Goal: Information Seeking & Learning: Learn about a topic

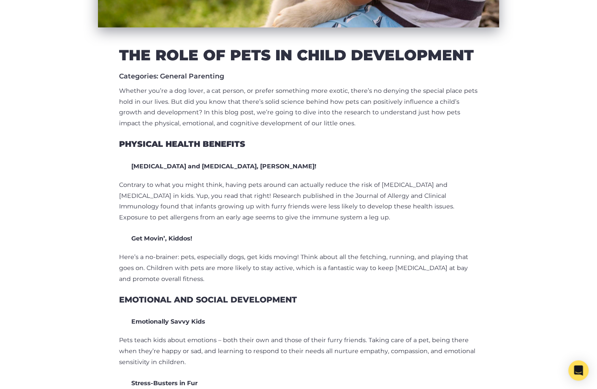
scroll to position [301, 0]
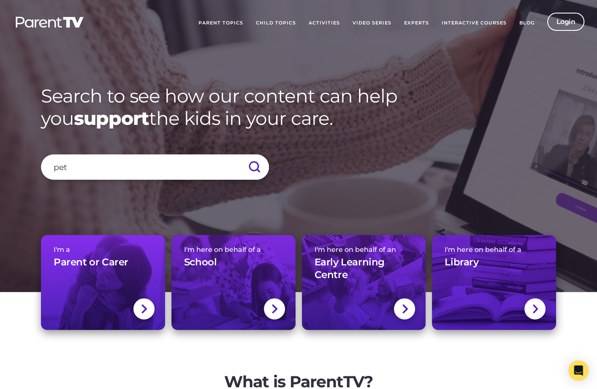
type input "pets"
click at [239, 155] on input "submit" at bounding box center [254, 167] width 30 height 25
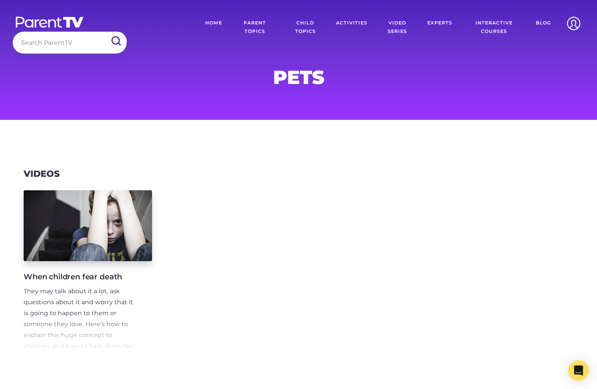
click at [67, 49] on input "search" at bounding box center [70, 43] width 114 height 22
type input "pet"
click at [105, 32] on input "submit" at bounding box center [116, 41] width 22 height 19
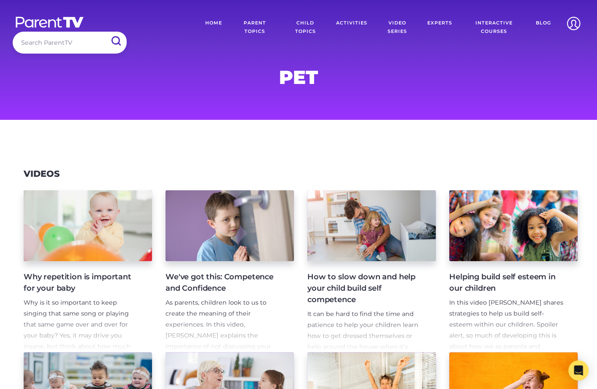
click at [64, 42] on input "search" at bounding box center [70, 43] width 114 height 22
type input "dogs"
click at [105, 32] on input "submit" at bounding box center [116, 41] width 22 height 19
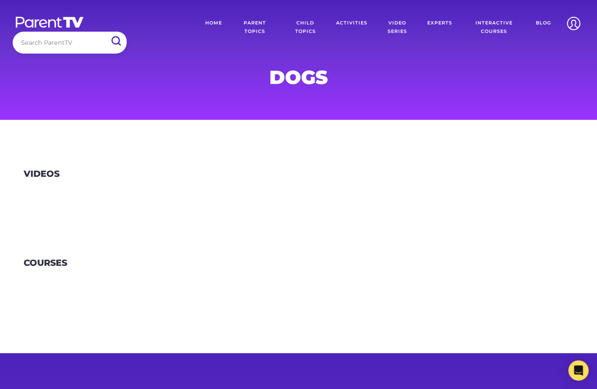
click at [115, 186] on div at bounding box center [298, 192] width 597 height 24
click at [63, 45] on input "search" at bounding box center [70, 43] width 114 height 22
type input "cats"
click at [105, 32] on input "submit" at bounding box center [116, 41] width 22 height 19
click at [53, 43] on input "search" at bounding box center [70, 43] width 114 height 22
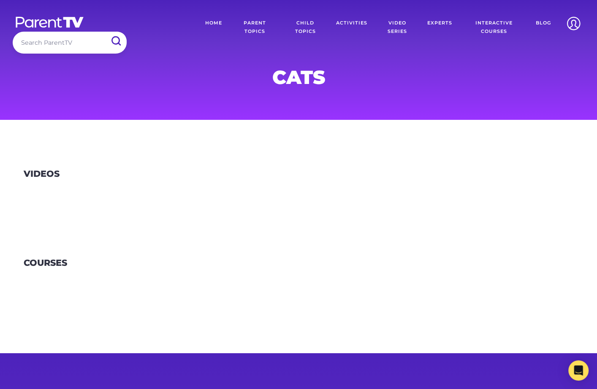
click at [252, 27] on link "Parent Topics" at bounding box center [254, 28] width 53 height 30
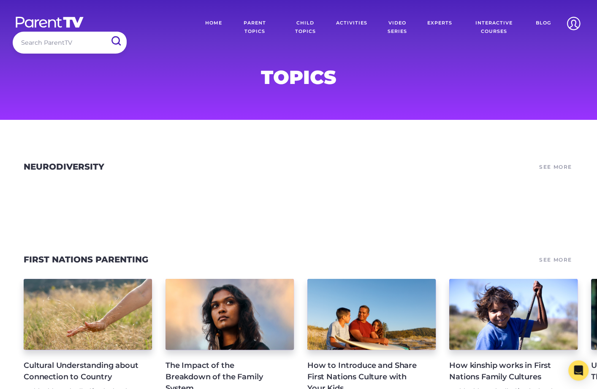
click at [62, 43] on input "search" at bounding box center [70, 43] width 114 height 22
type input "food"
click at [105, 32] on input "submit" at bounding box center [116, 41] width 22 height 19
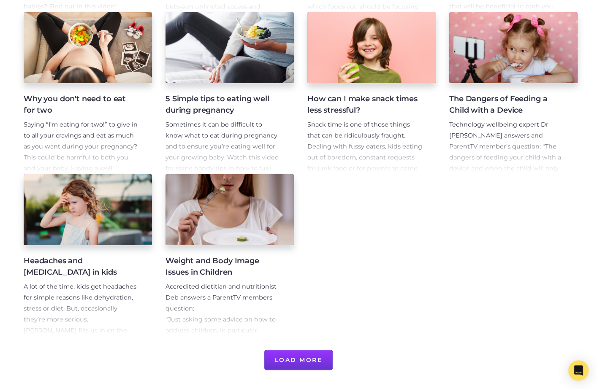
scroll to position [376, 0]
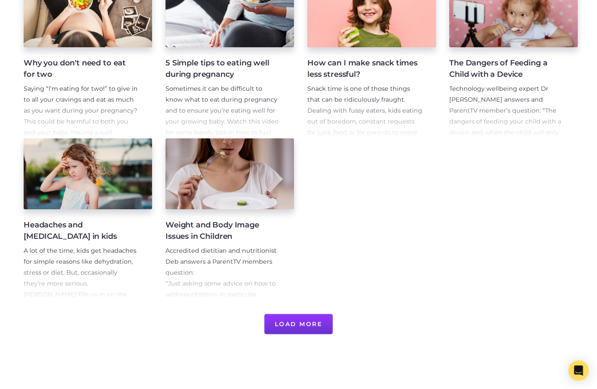
click at [297, 324] on button "Load More" at bounding box center [298, 324] width 69 height 20
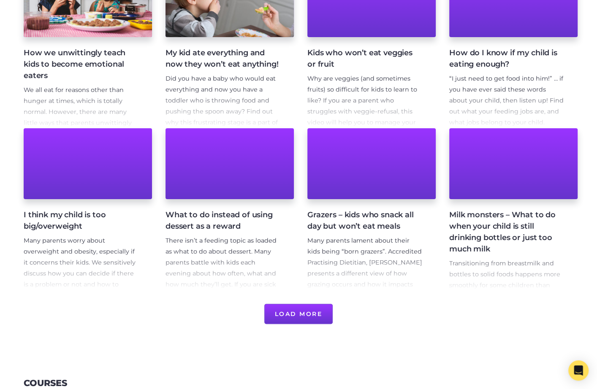
scroll to position [725, 0]
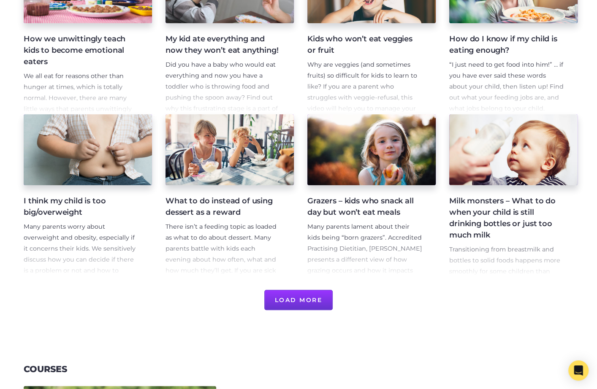
click at [303, 294] on button "Load More" at bounding box center [298, 300] width 69 height 20
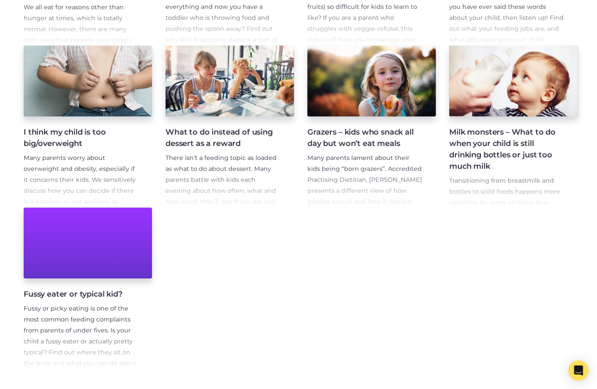
scroll to position [794, 0]
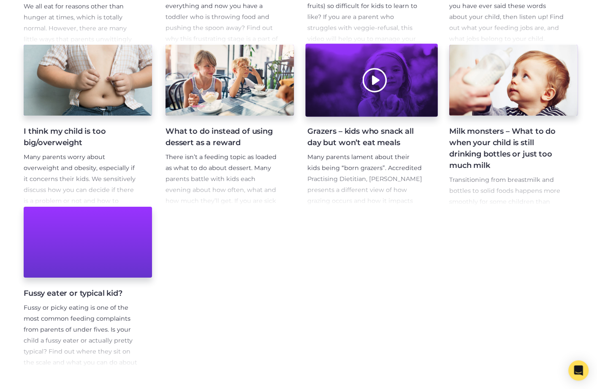
click at [406, 106] on div at bounding box center [371, 80] width 132 height 73
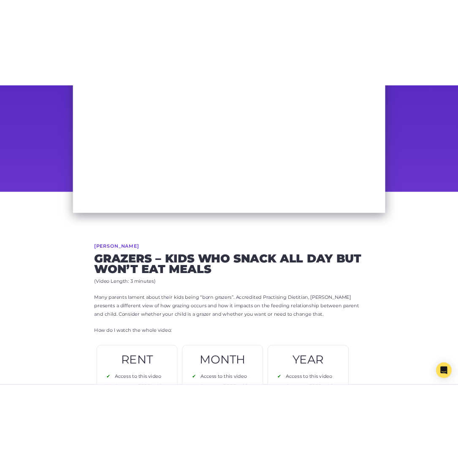
scroll to position [57, 0]
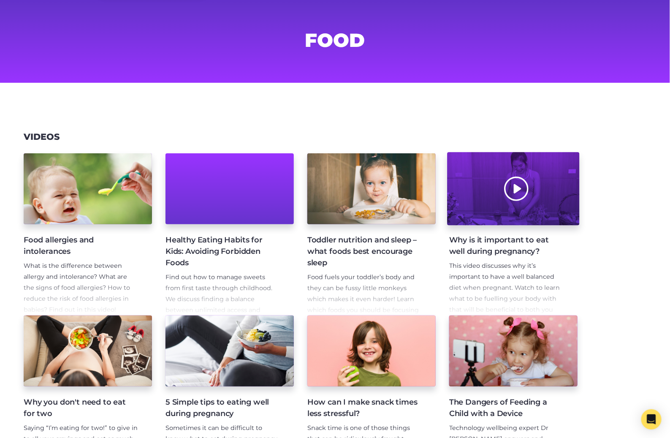
scroll to position [95, 0]
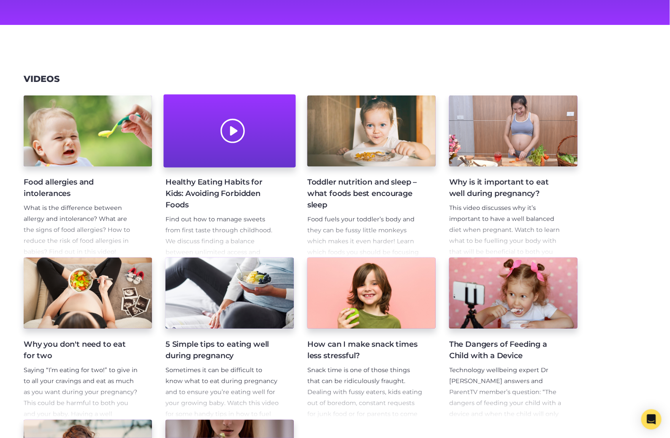
click at [223, 160] on div at bounding box center [229, 131] width 132 height 73
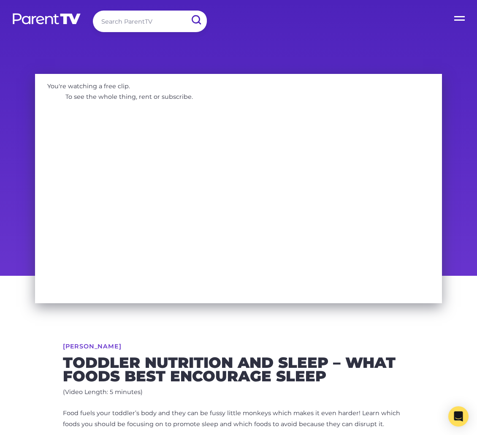
click at [90, 369] on h2 "Toddler nutrition and sleep – what foods best encourage sleep" at bounding box center [238, 369] width 351 height 27
click at [462, 22] on label "Open Menu" at bounding box center [460, 17] width 34 height 34
click at [0, 0] on input "Open Menu" at bounding box center [0, 0] width 0 height 0
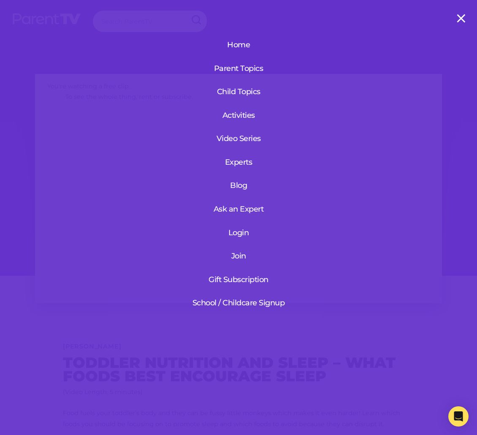
click at [242, 226] on link "Login" at bounding box center [238, 233] width 101 height 22
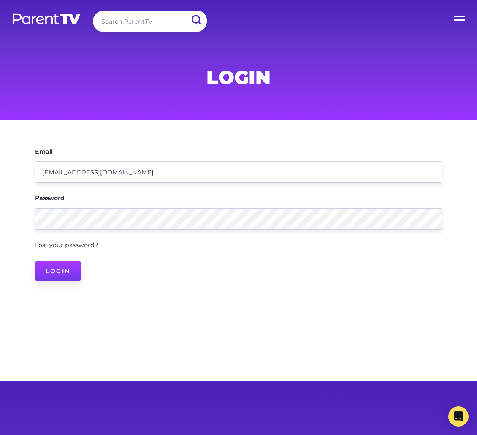
click at [69, 273] on input "Login" at bounding box center [58, 271] width 46 height 20
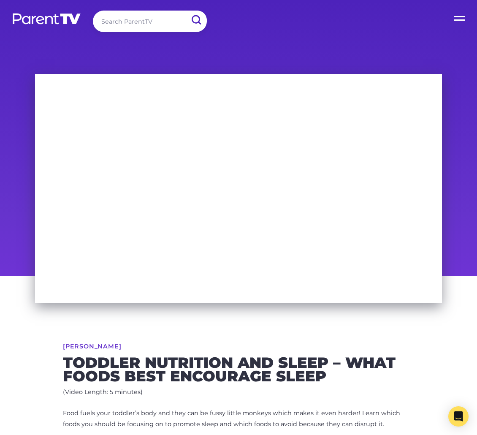
click at [112, 23] on input "search" at bounding box center [150, 22] width 114 height 22
click at [123, 24] on input "search" at bounding box center [150, 22] width 114 height 22
type input "food"
click at [185, 11] on input "submit" at bounding box center [196, 20] width 22 height 19
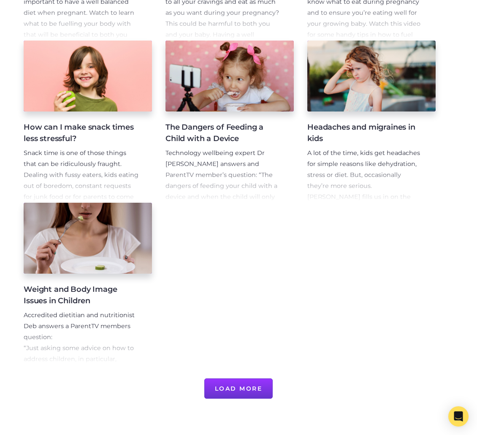
scroll to position [457, 0]
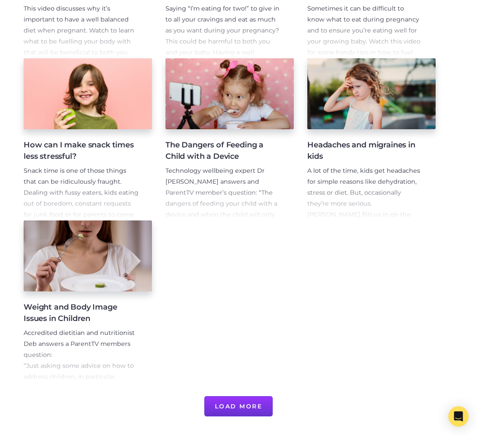
click at [103, 374] on p "Accredited dietitian and nutritionist Deb answers a ParentTV members question: …" at bounding box center [81, 415] width 115 height 175
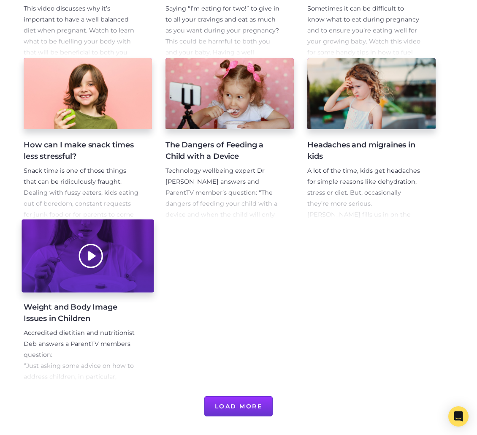
click at [113, 266] on div at bounding box center [88, 256] width 132 height 73
